Goal: Task Accomplishment & Management: Manage account settings

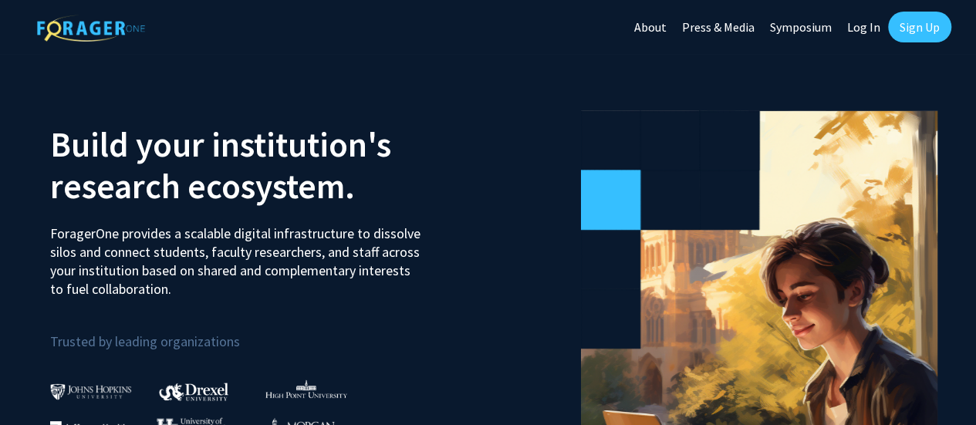
click at [867, 29] on link "Log In" at bounding box center [863, 27] width 49 height 54
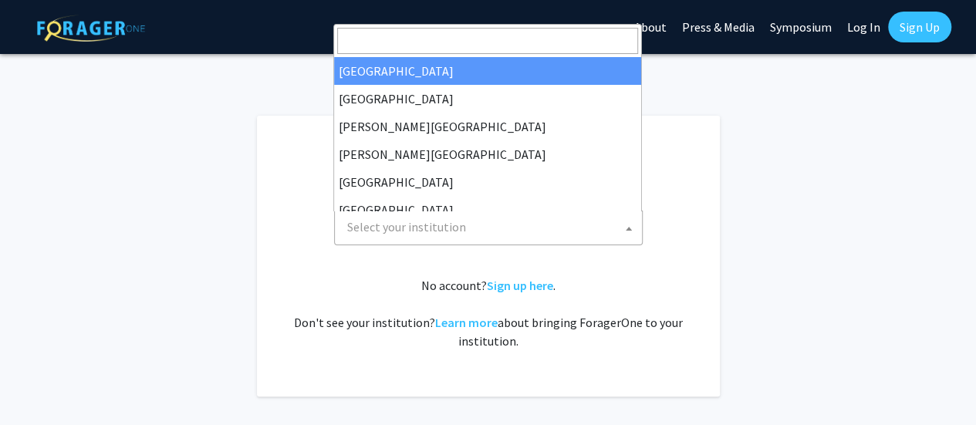
click at [381, 223] on span "Select your institution" at bounding box center [406, 226] width 119 height 15
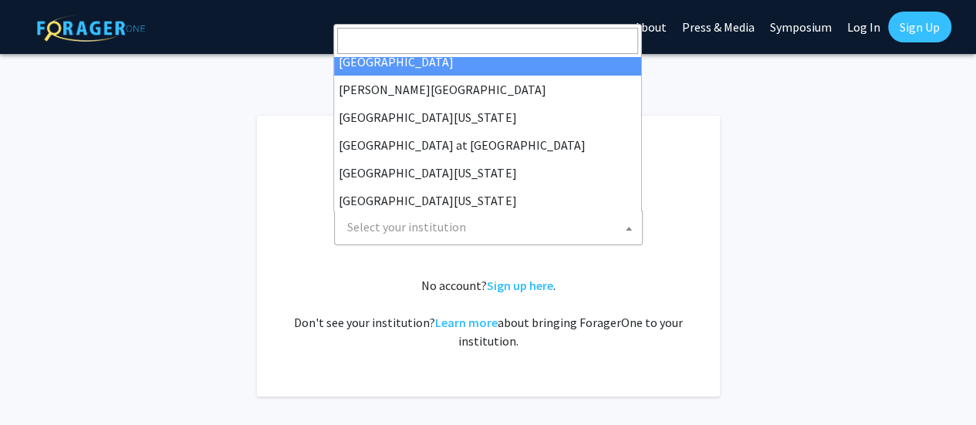
scroll to position [501, 0]
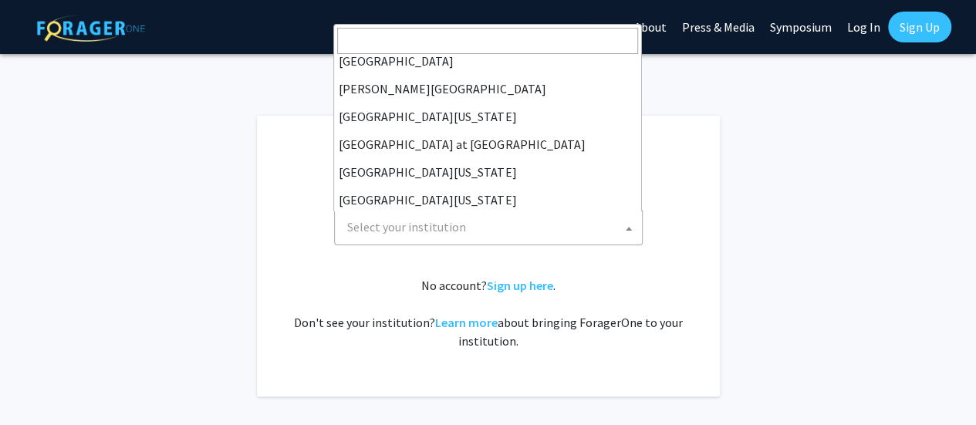
select select "33"
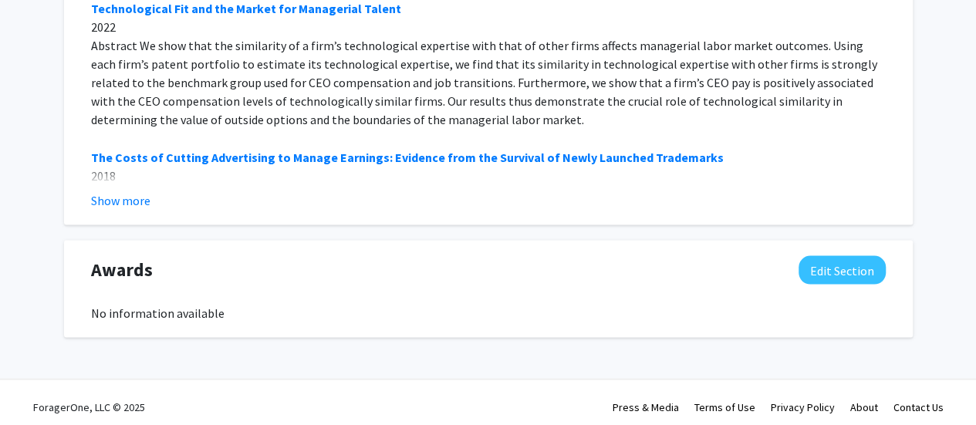
scroll to position [1313, 0]
